Goal: Find contact information: Find contact information

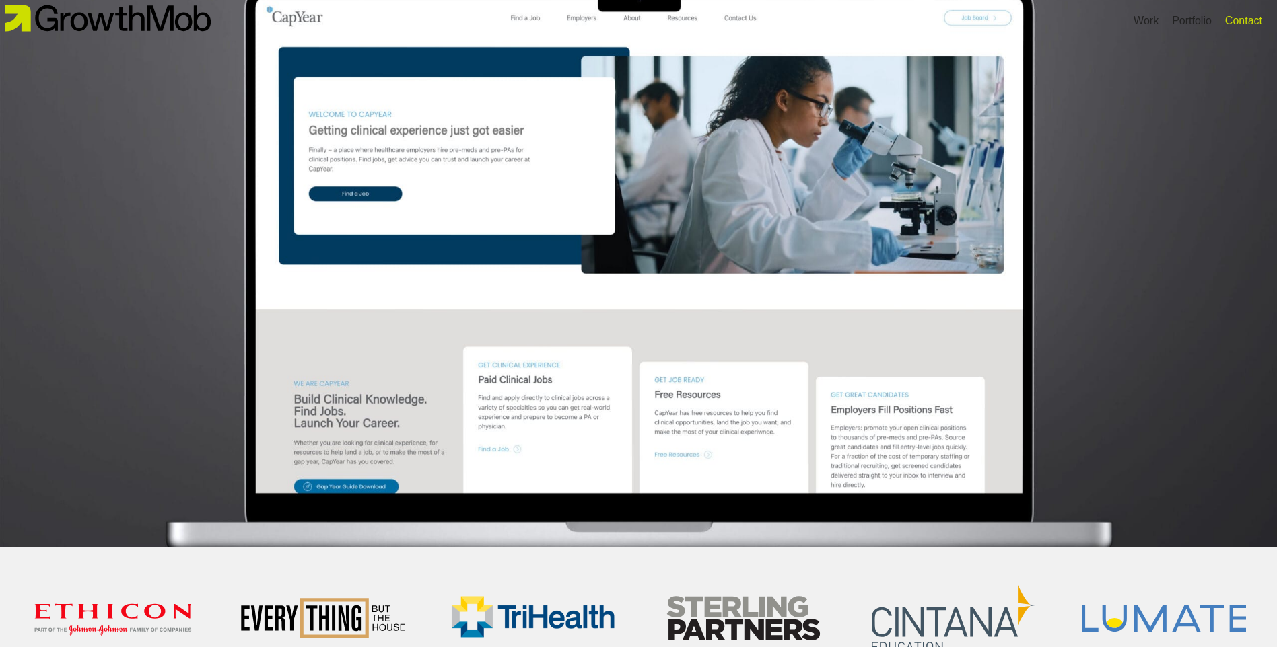
click at [1233, 18] on div "Contact" at bounding box center [1243, 21] width 37 height 16
